Goal: Information Seeking & Learning: Learn about a topic

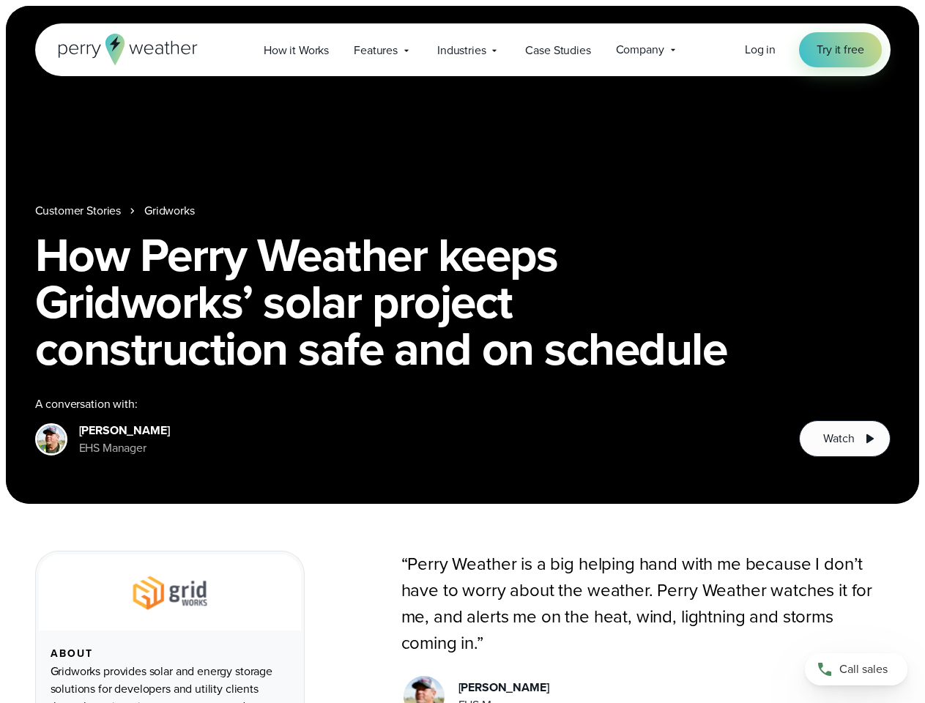
click at [462, 352] on h1 "How Perry Weather keeps Gridworks’ solar project construction safe and on sched…" at bounding box center [463, 301] width 856 height 141
click at [462, 50] on span "Industries" at bounding box center [461, 51] width 48 height 18
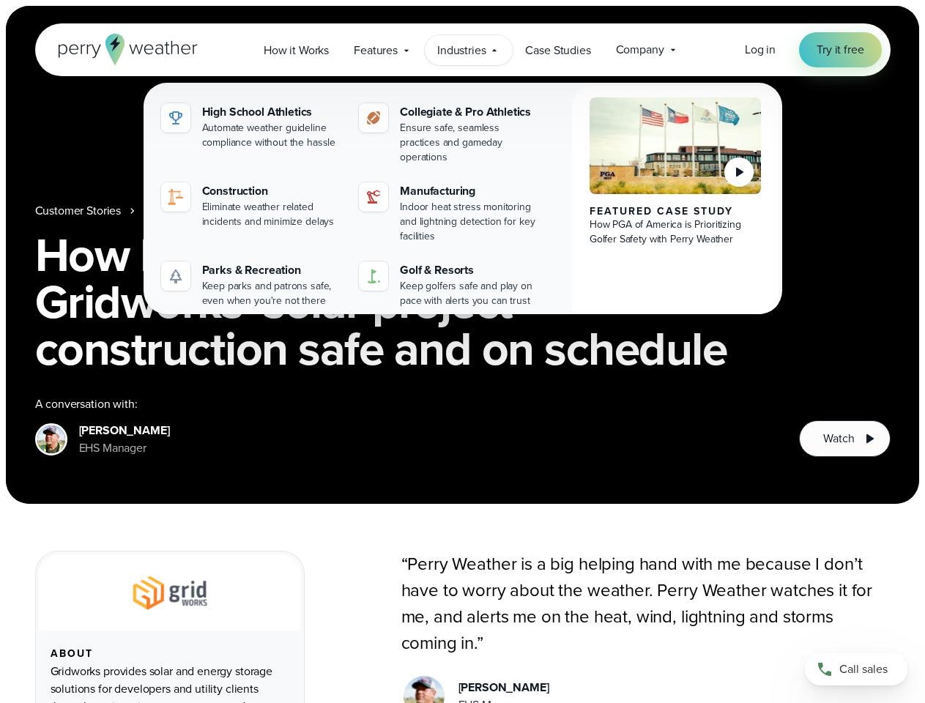
click at [462, 255] on h1 "How Perry Weather keeps Gridworks’ solar project construction safe and on sched…" at bounding box center [463, 301] width 856 height 141
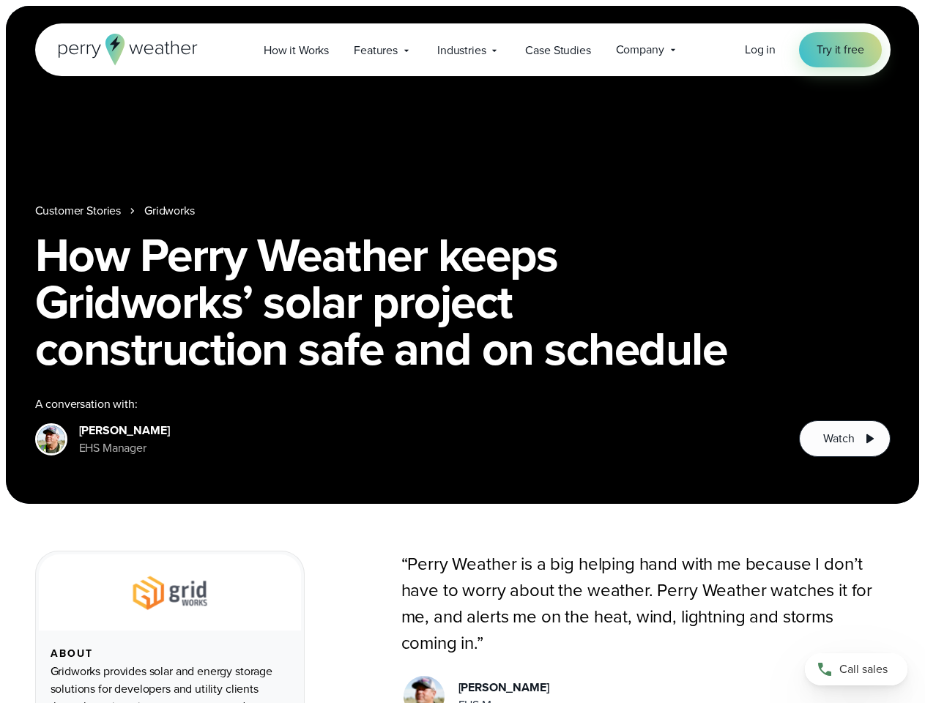
click at [171, 211] on link "Gridworks" at bounding box center [169, 211] width 51 height 18
click at [845, 439] on span "Watch" at bounding box center [838, 439] width 31 height 18
